Goal: Task Accomplishment & Management: Use online tool/utility

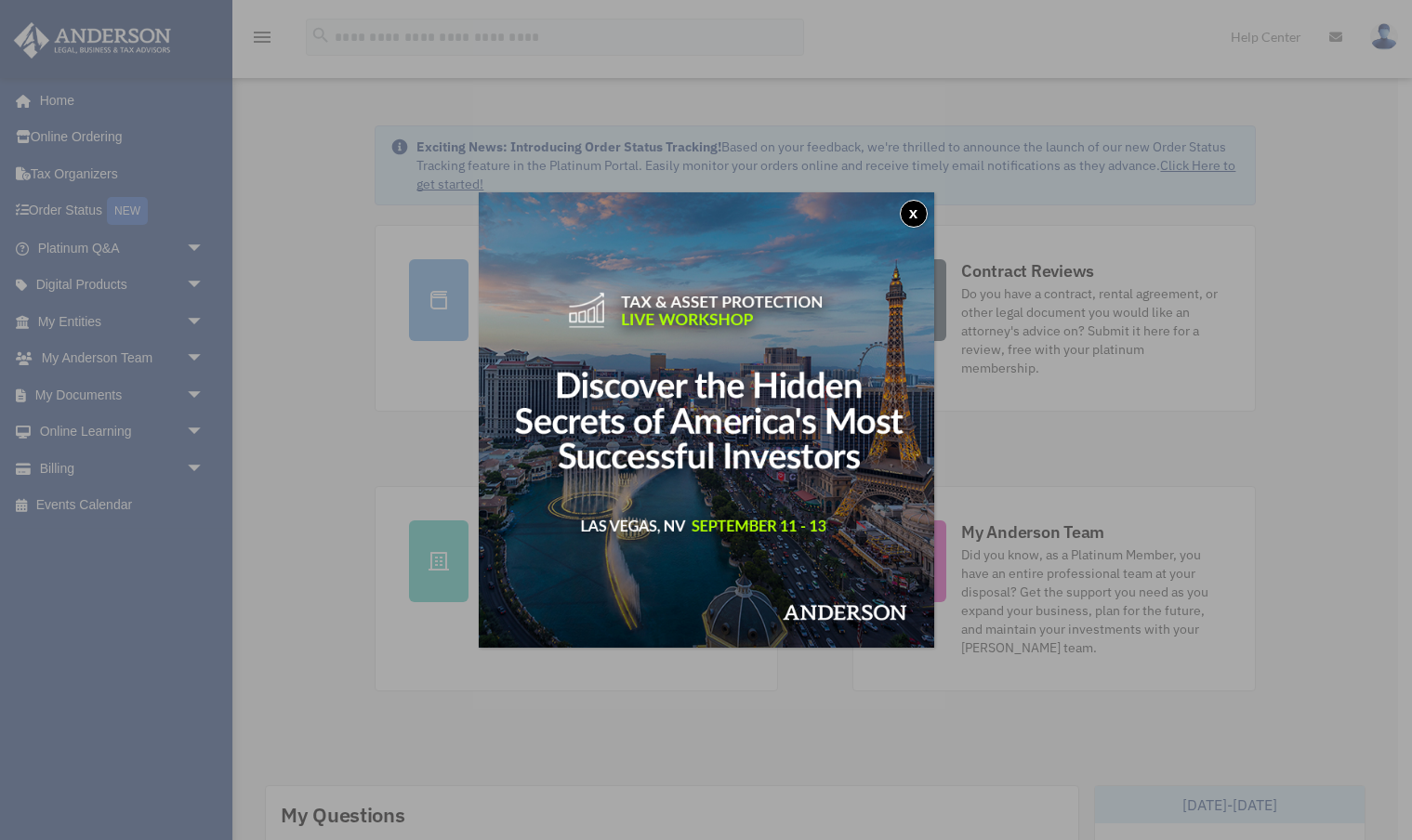
click at [912, 217] on button "x" at bounding box center [913, 214] width 28 height 28
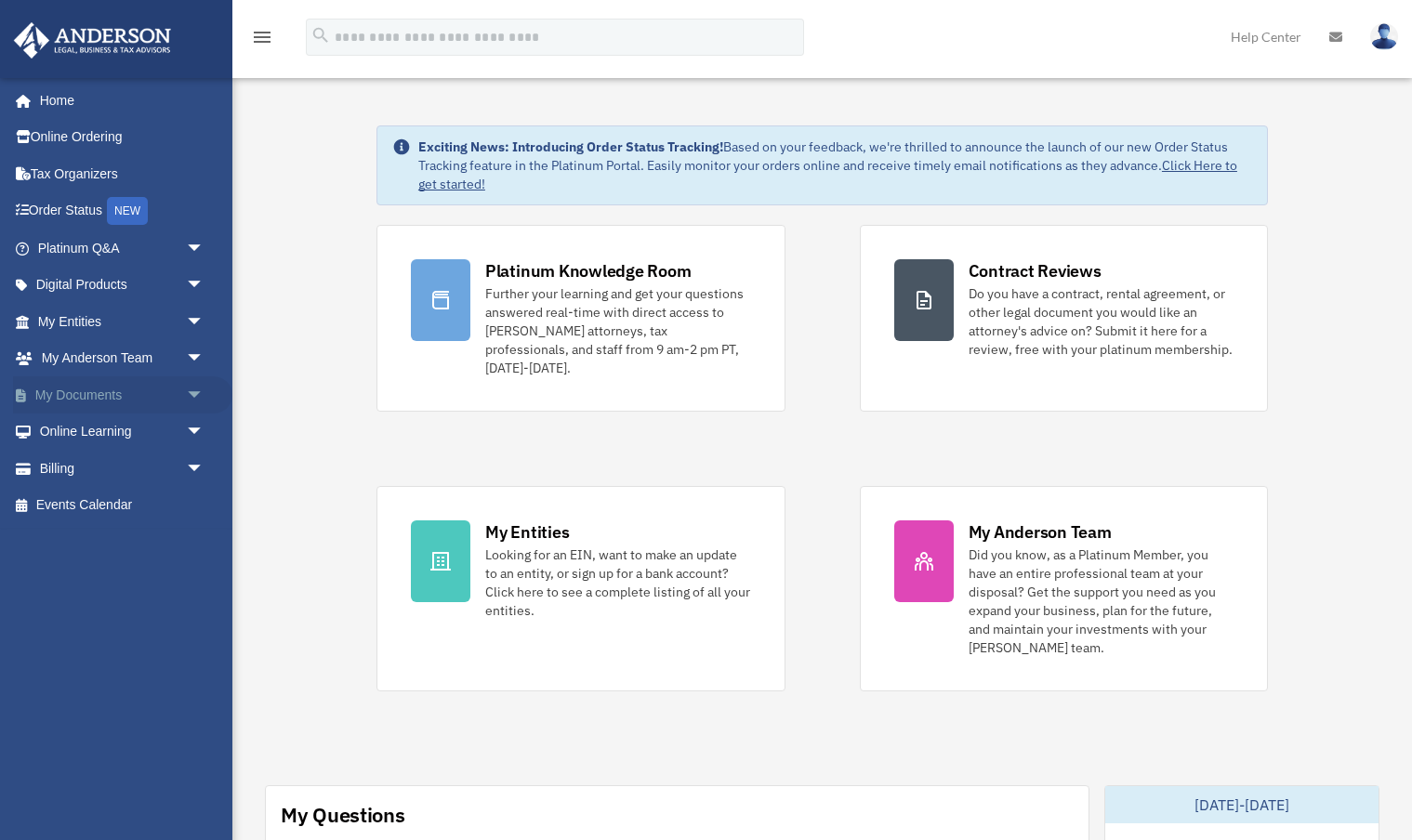
click at [108, 395] on link "My Documents arrow_drop_down" at bounding box center [123, 395] width 220 height 37
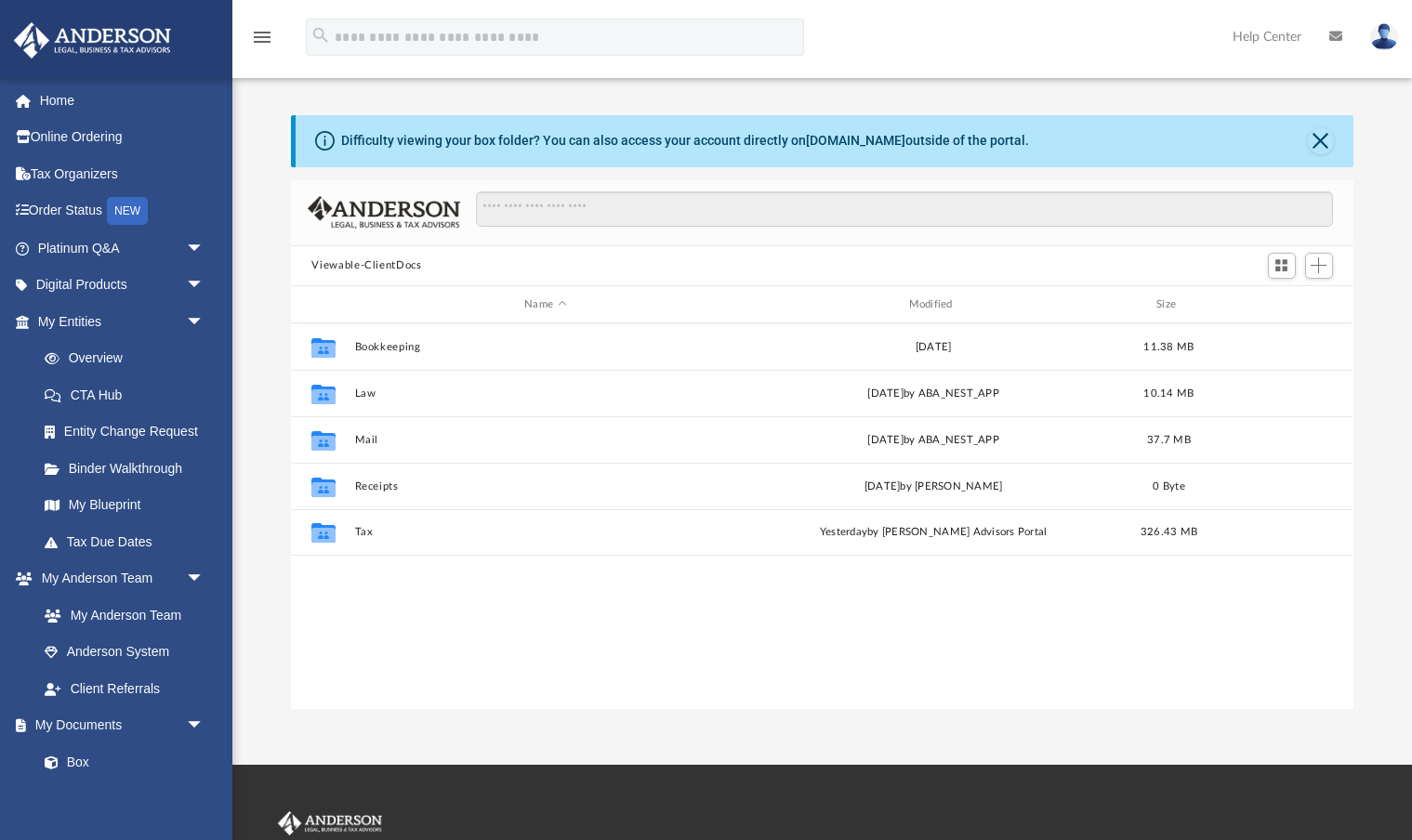
scroll to position [423, 1061]
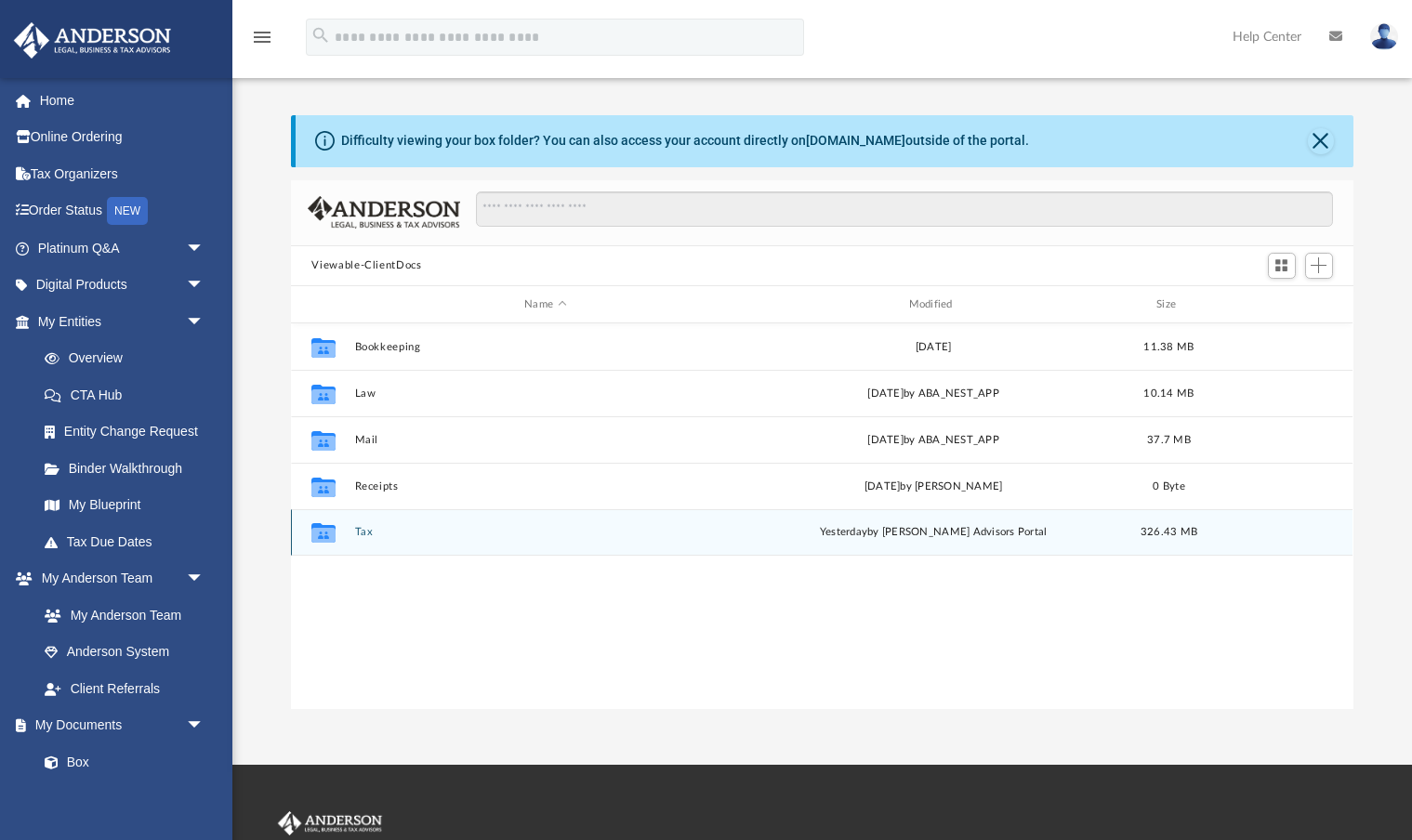
click at [363, 530] on button "Tax" at bounding box center [545, 533] width 380 height 12
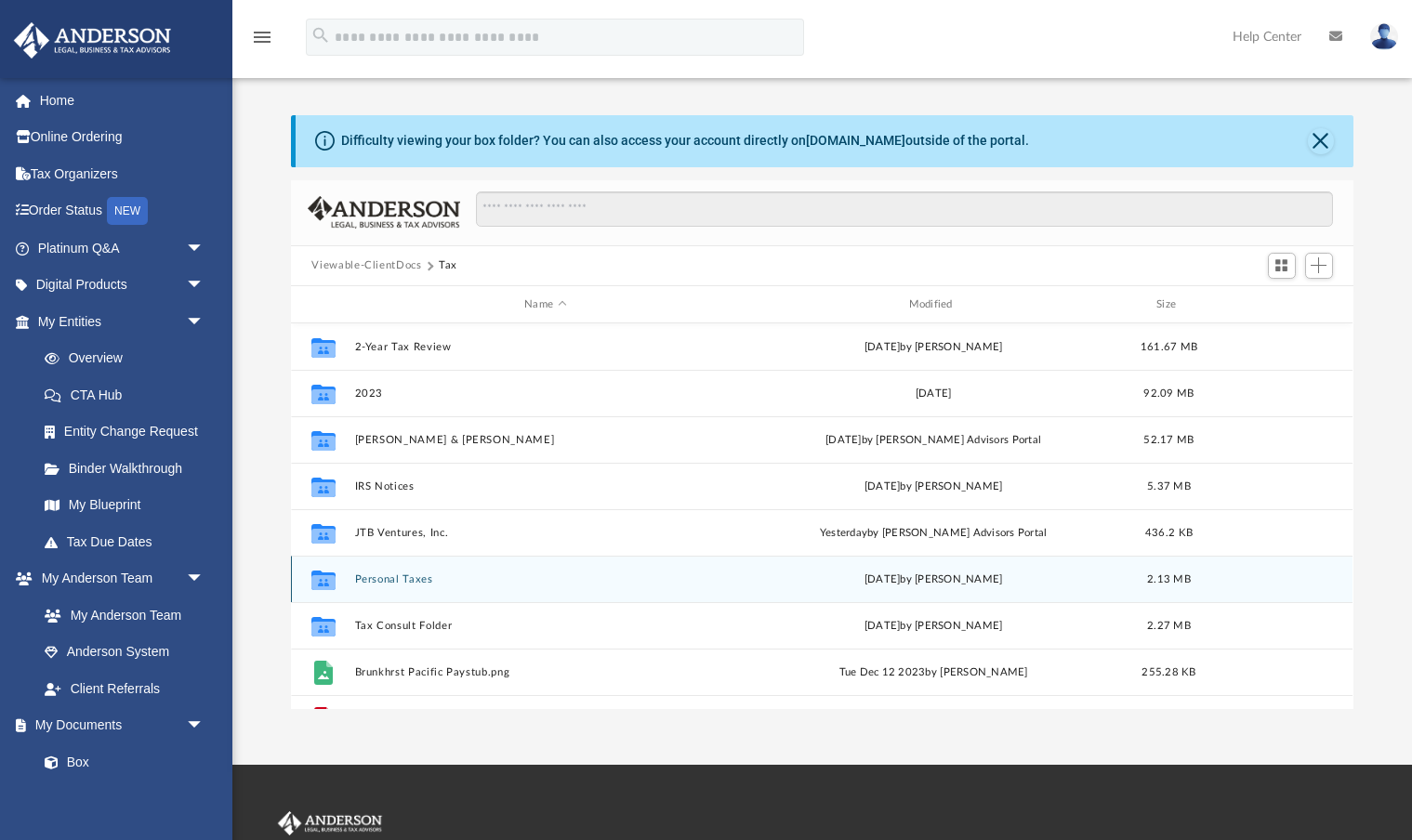
click at [397, 587] on div "Collaborated Folder Personal Taxes Fri Sep 5 2025 by Jim Brunkhorst 2.13 MB" at bounding box center [821, 580] width 1061 height 47
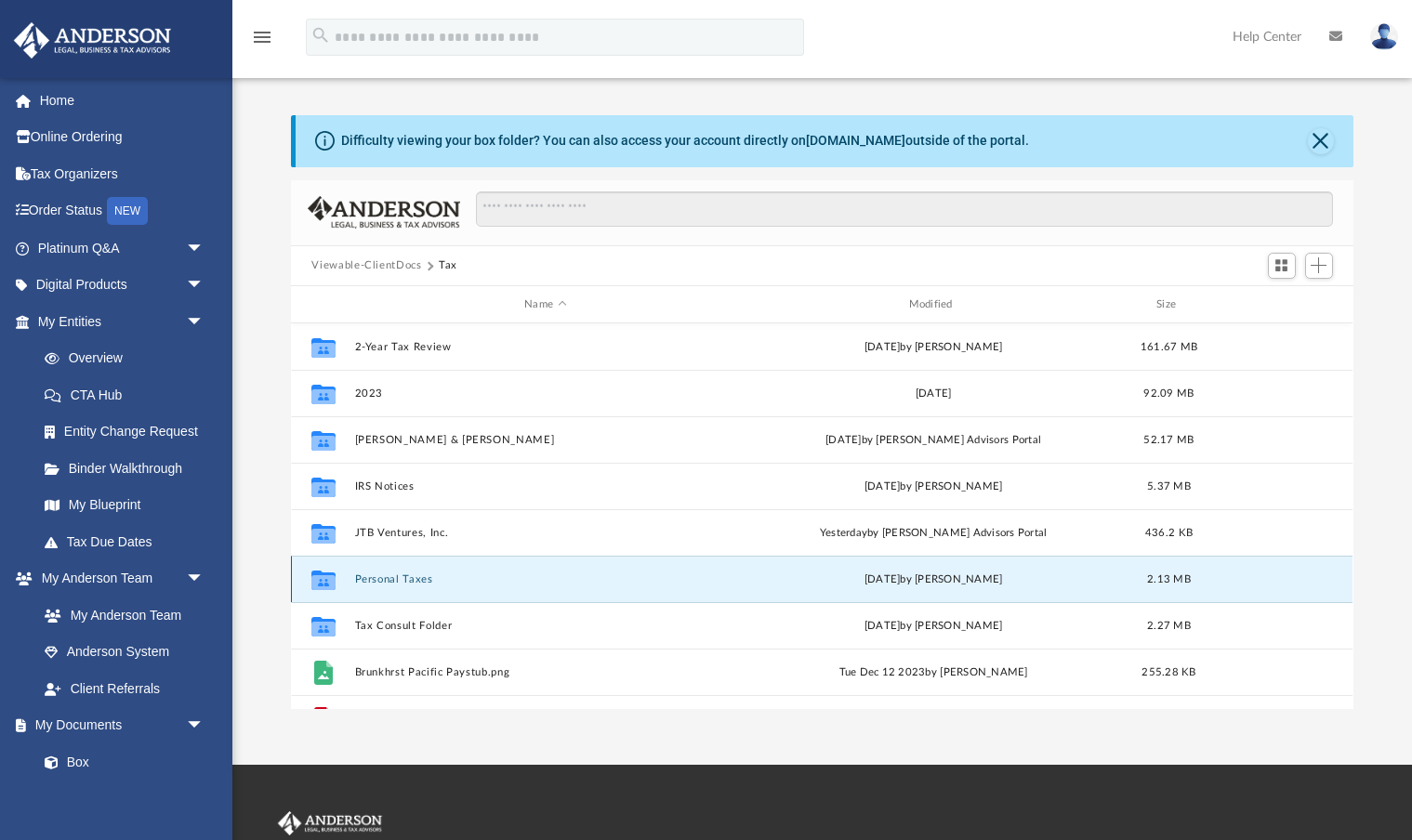
click at [377, 581] on button "Personal Taxes" at bounding box center [545, 580] width 380 height 12
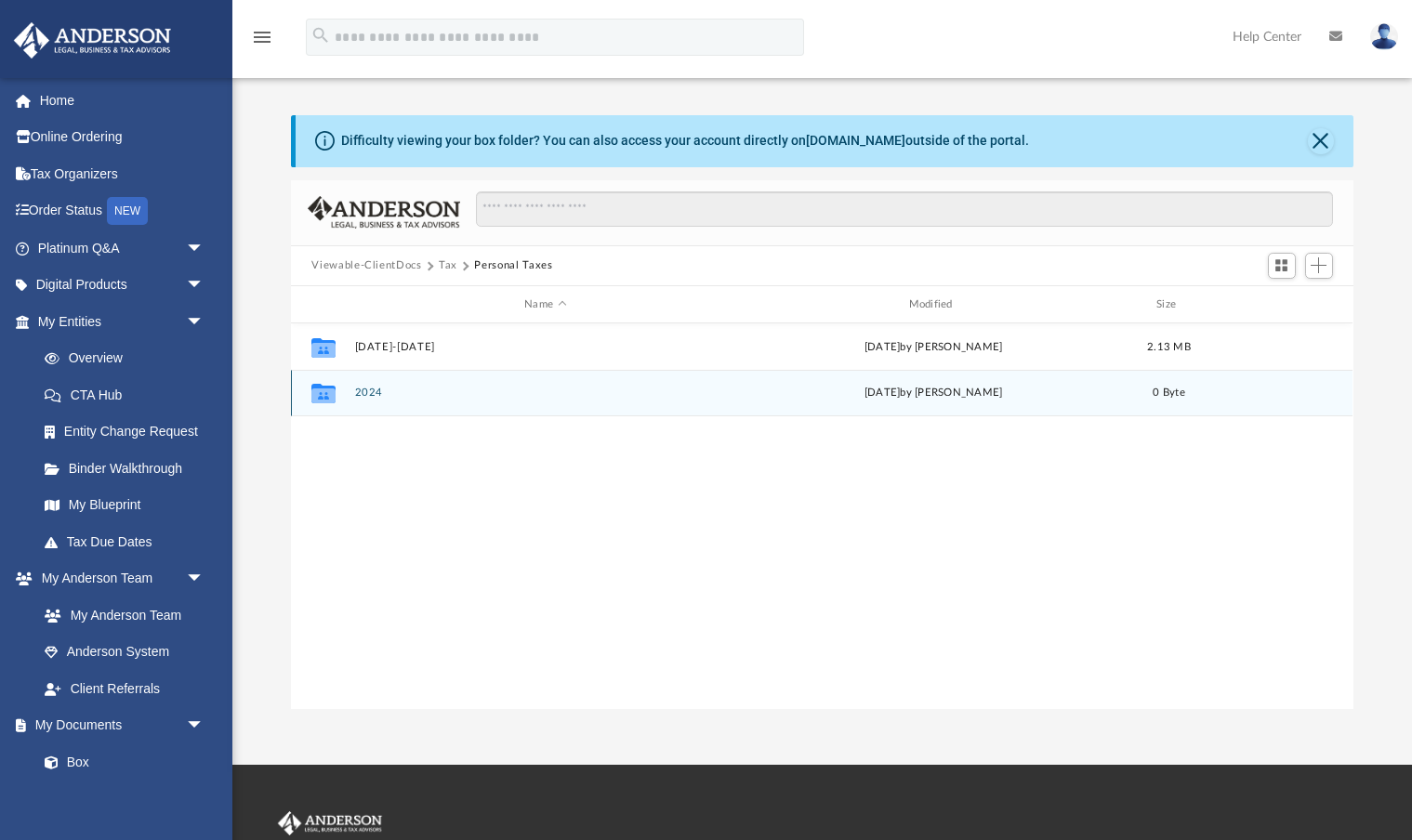
click at [375, 398] on button "2024" at bounding box center [545, 393] width 380 height 12
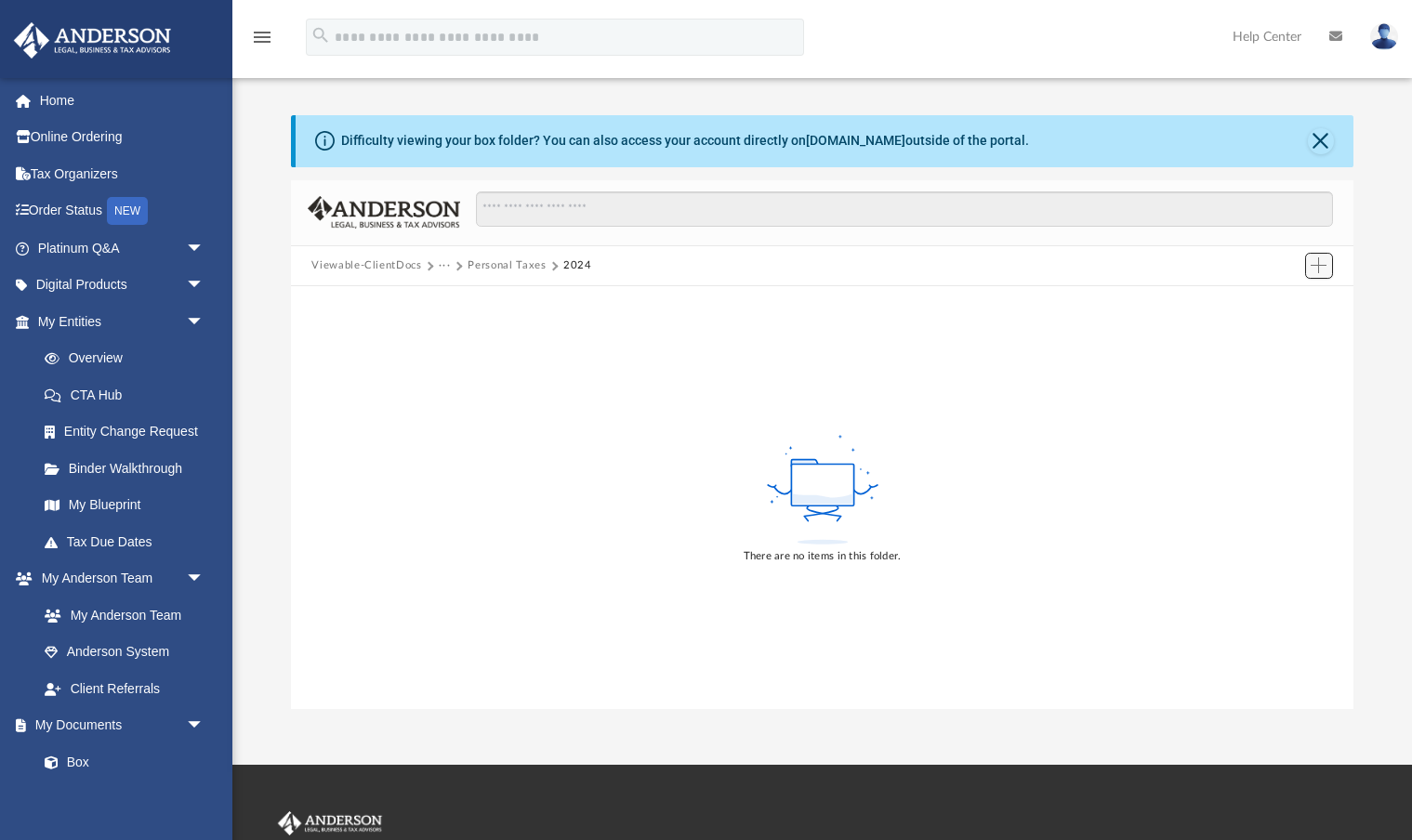
click at [1315, 263] on span "Add" at bounding box center [1318, 265] width 16 height 16
click at [1275, 306] on li "Upload" at bounding box center [1292, 302] width 60 height 20
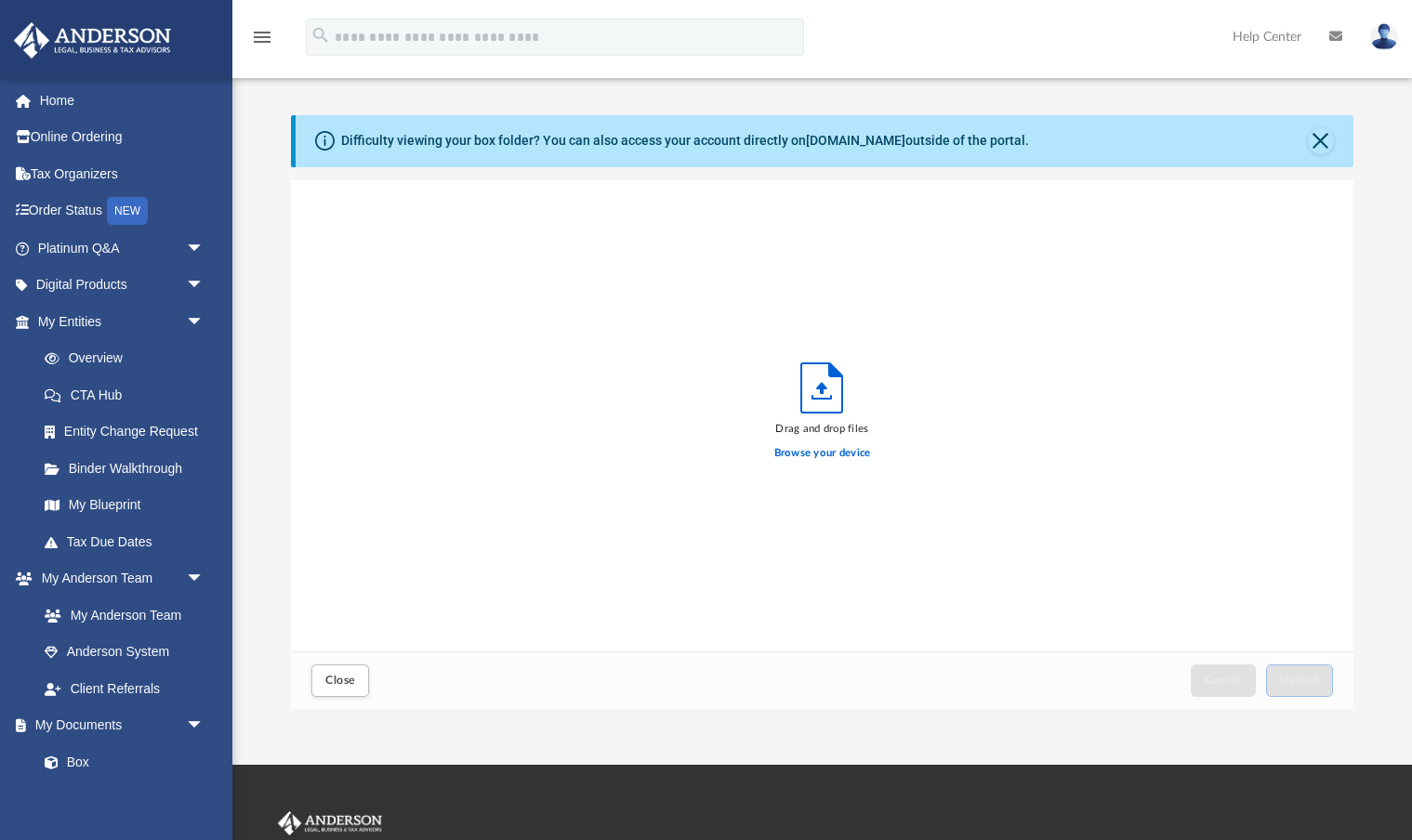
scroll to position [472, 1061]
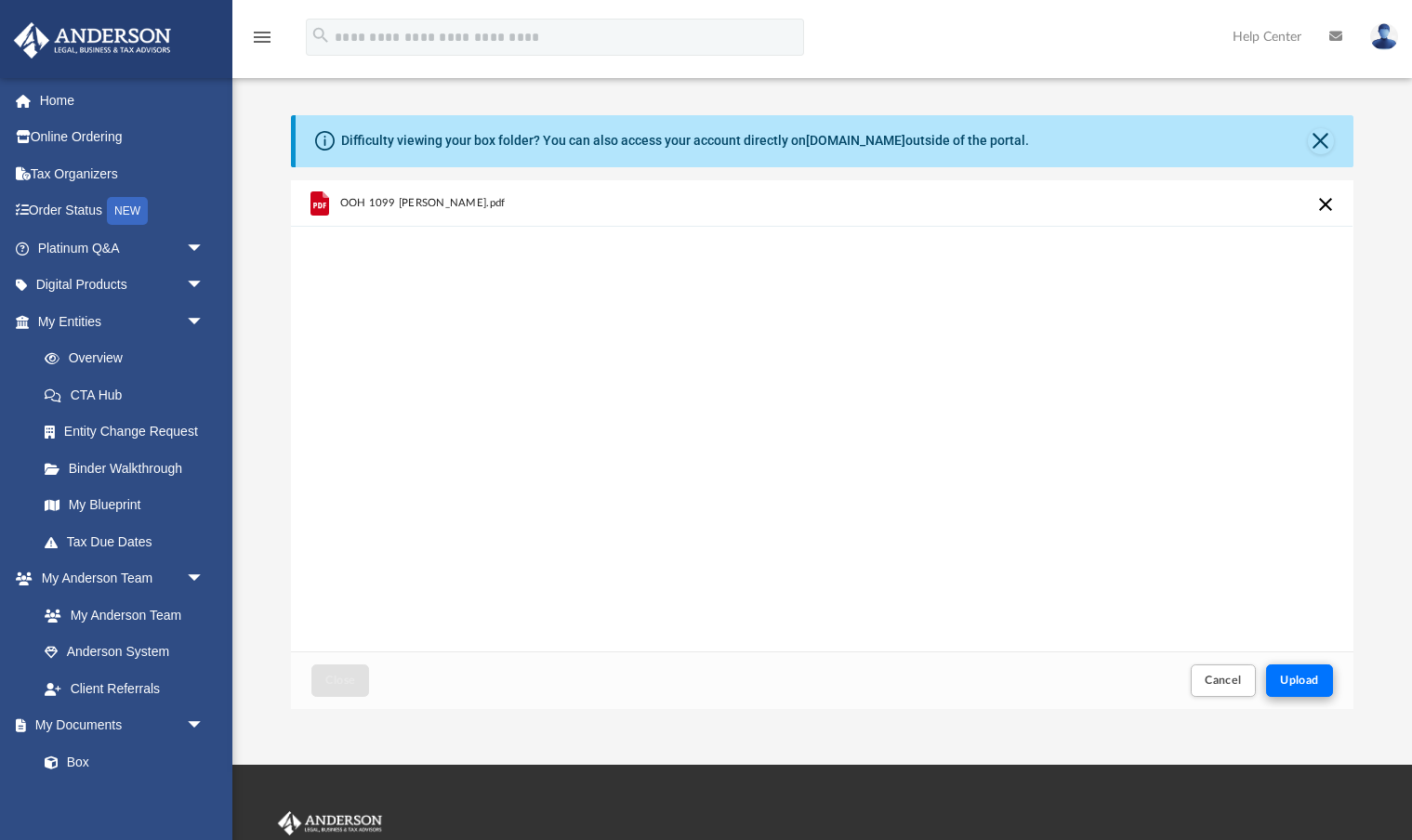
click at [1310, 674] on span "Upload" at bounding box center [1299, 680] width 39 height 11
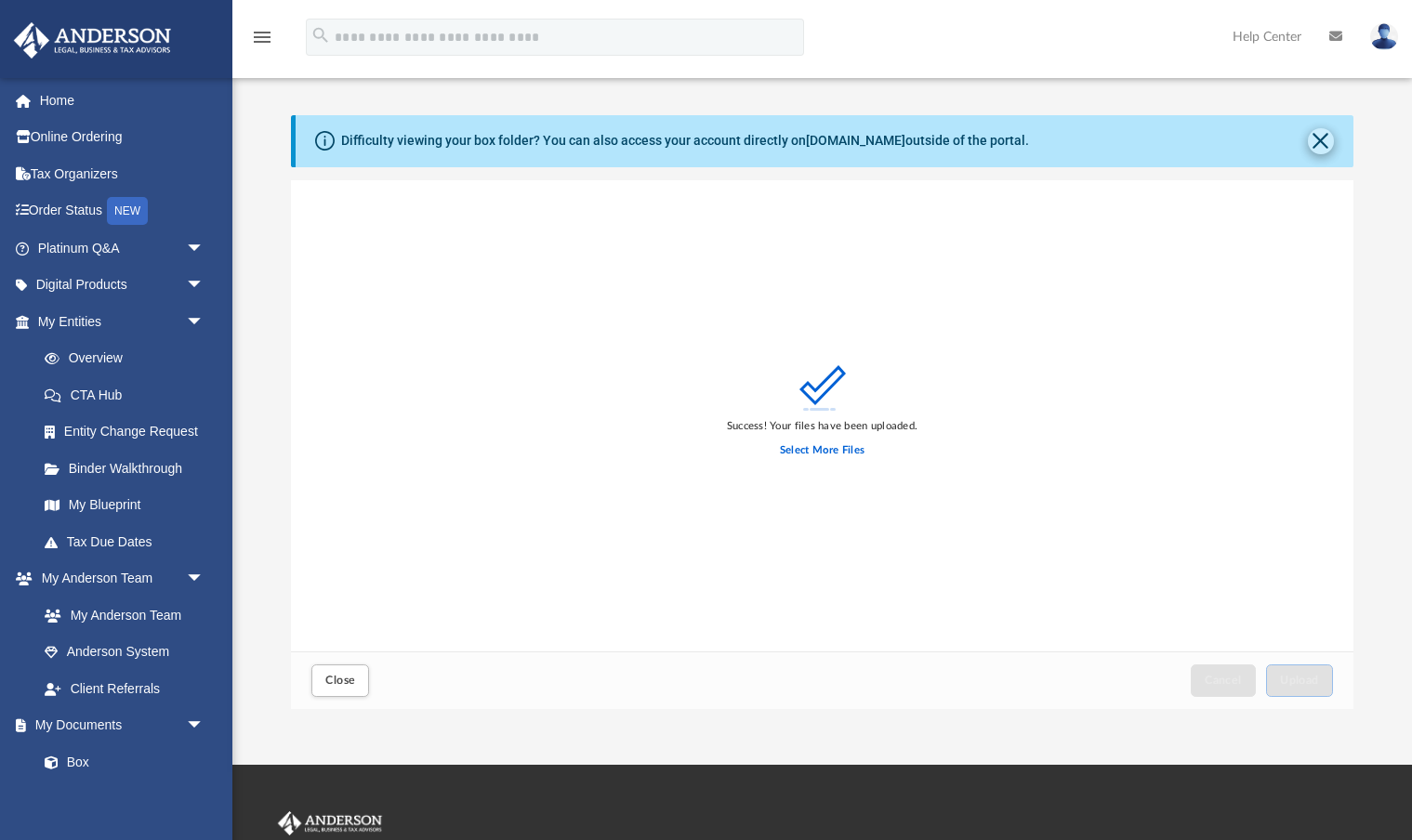
click at [1316, 134] on button "Close" at bounding box center [1321, 141] width 26 height 26
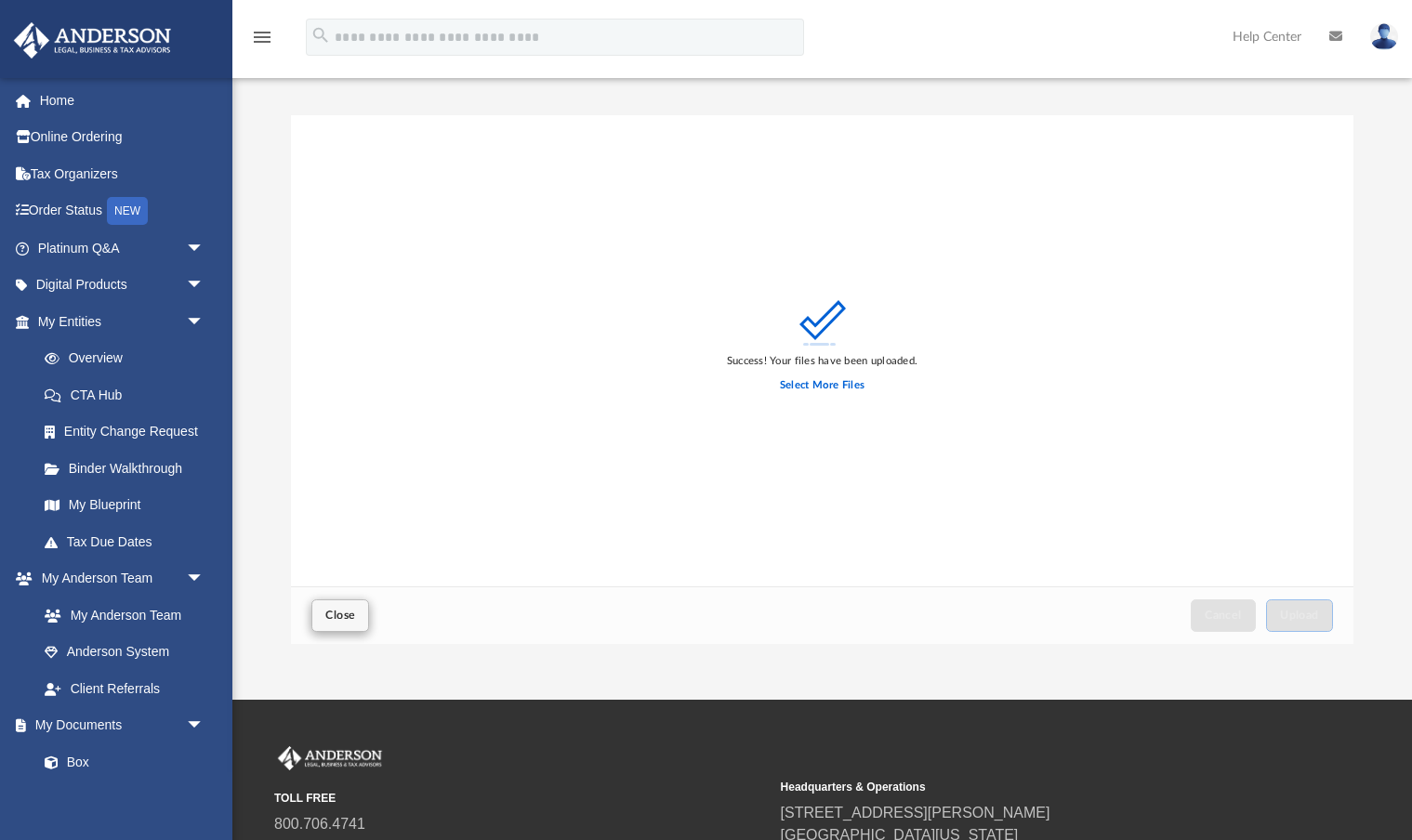
click at [348, 600] on button "Close" at bounding box center [340, 616] width 58 height 33
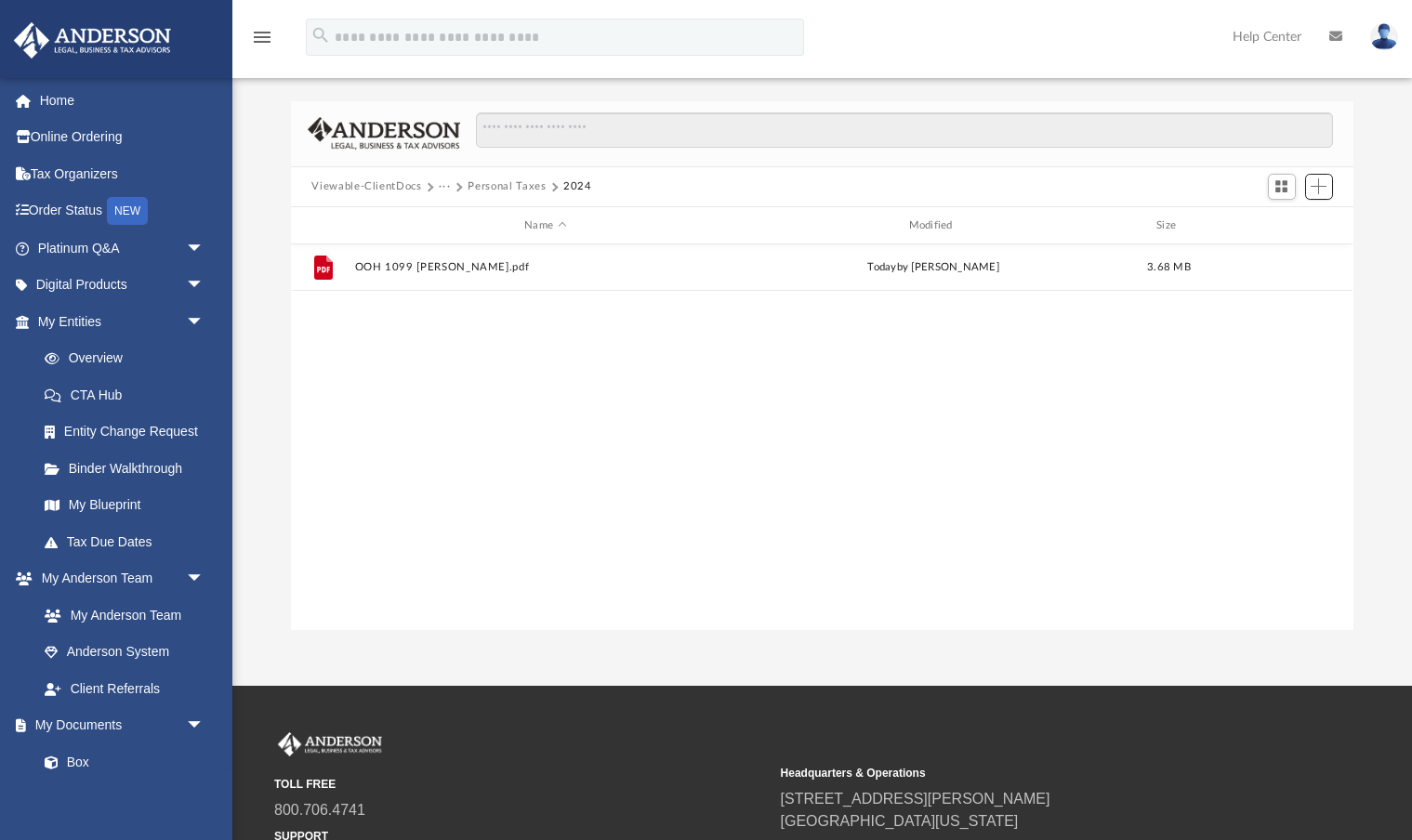
scroll to position [5, 0]
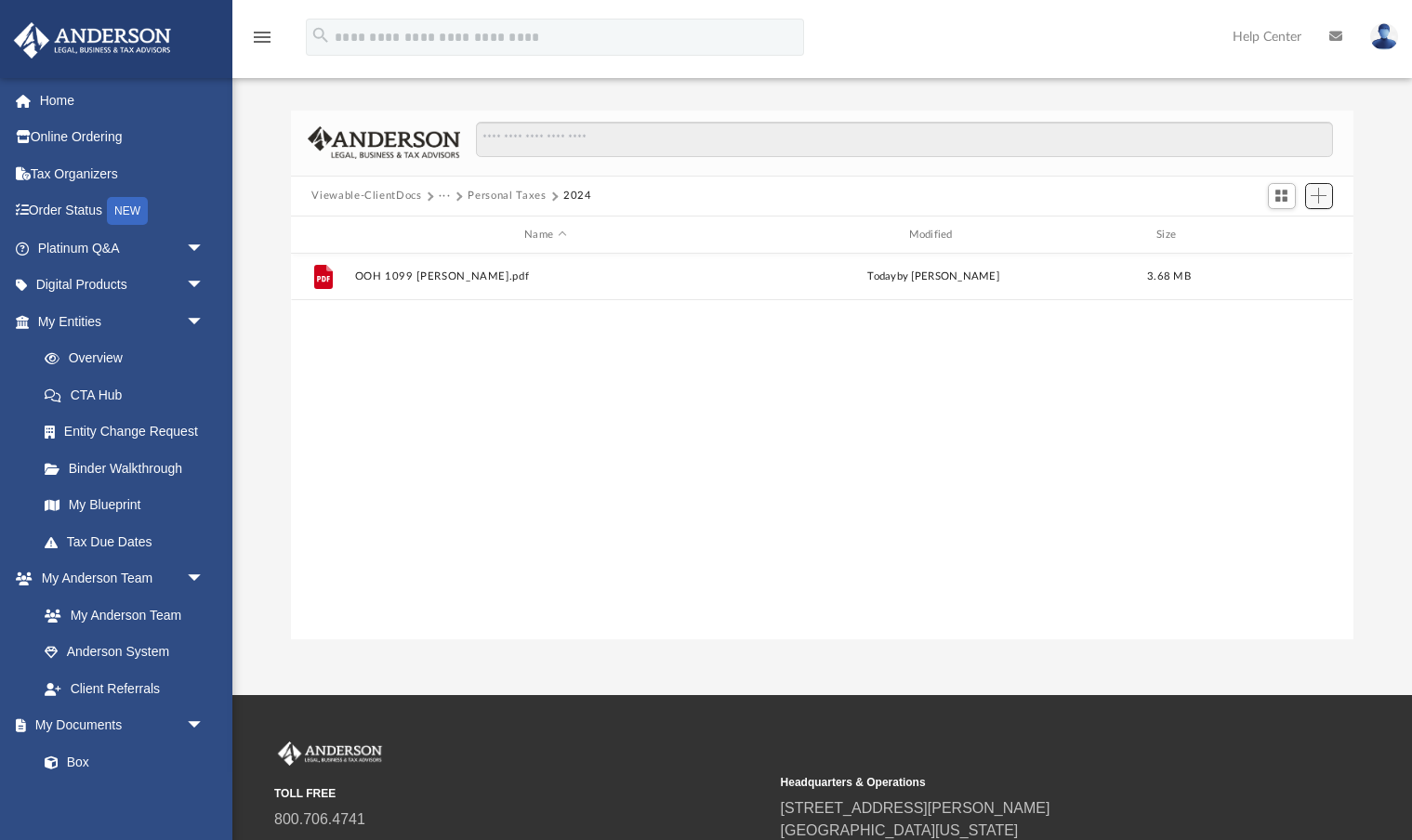
click at [1318, 199] on span "Add" at bounding box center [1318, 195] width 16 height 16
click at [1284, 235] on li "Upload" at bounding box center [1292, 233] width 60 height 20
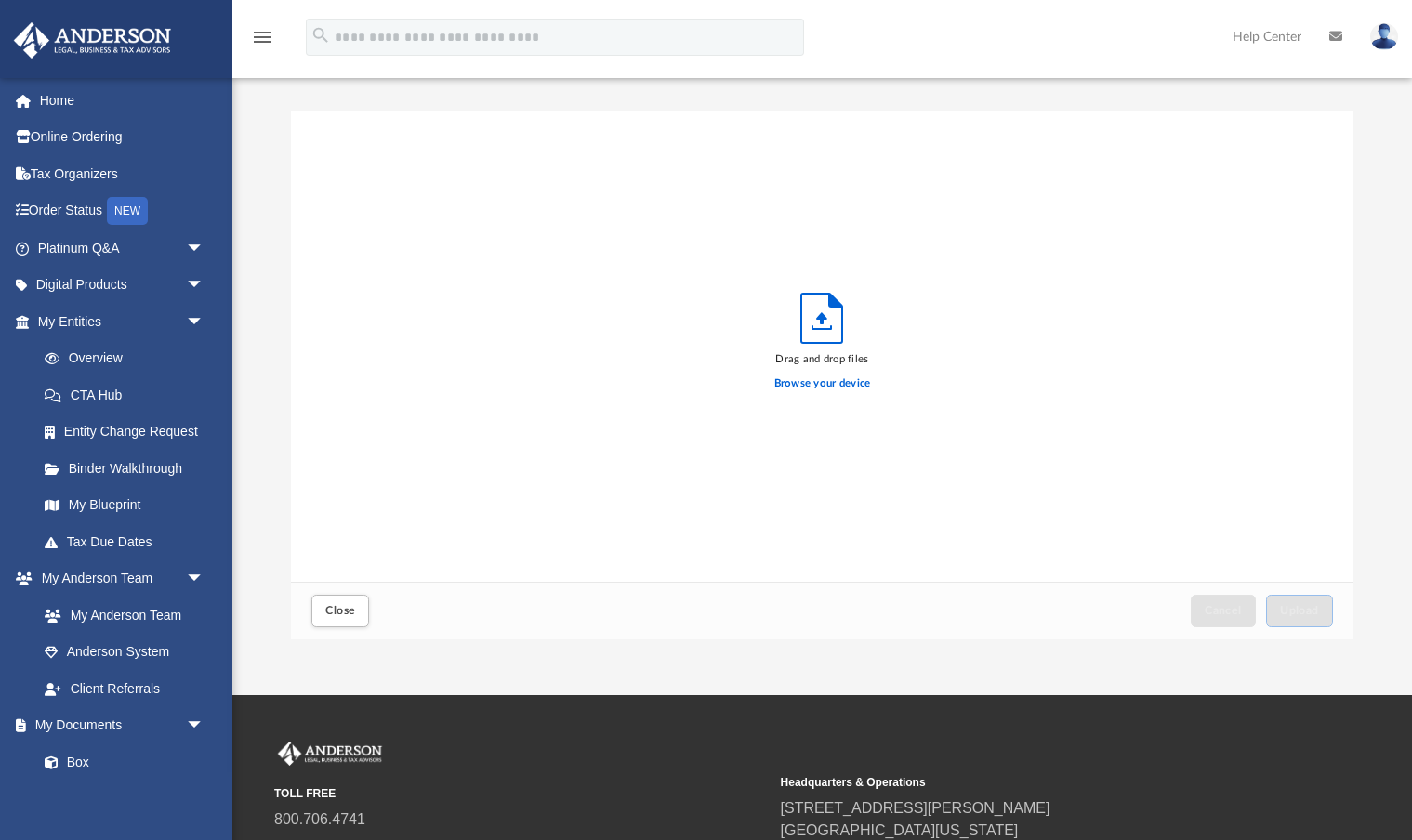
scroll to position [472, 1061]
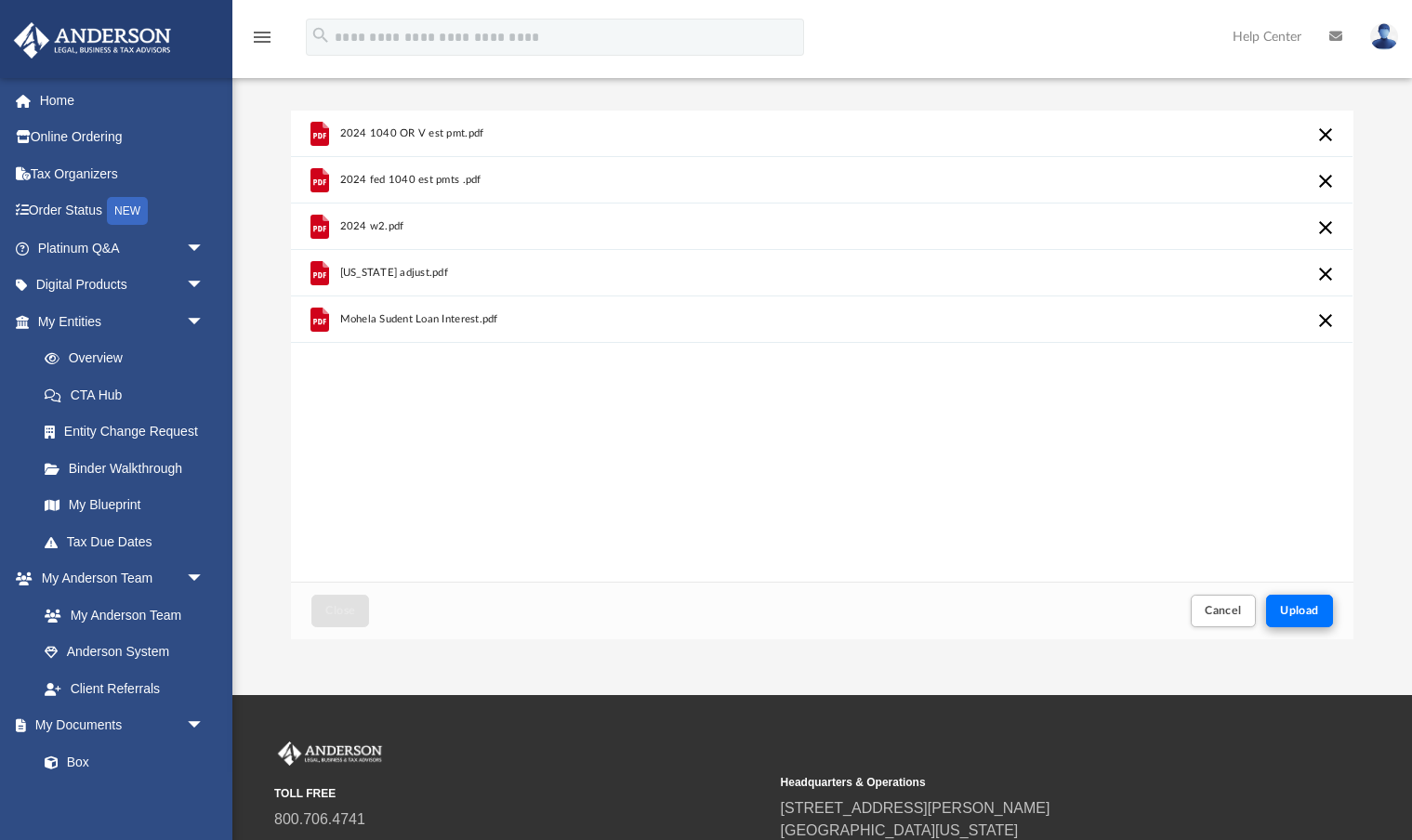
click at [1299, 612] on span "Upload" at bounding box center [1299, 611] width 39 height 11
